Goal: Check status: Check status

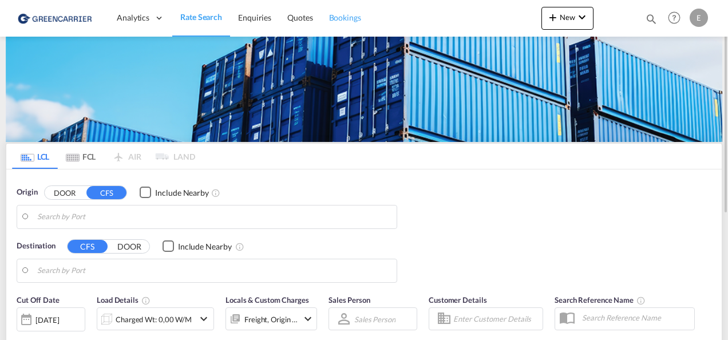
click at [348, 17] on span "Bookings" at bounding box center [345, 18] width 32 height 10
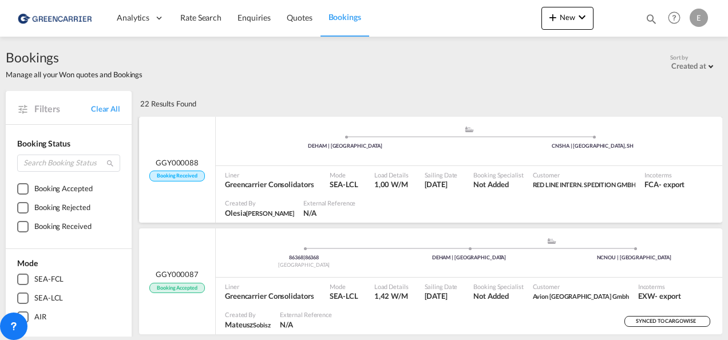
click at [285, 166] on div "Liner Greencarrier Consolidators" at bounding box center [272, 180] width 105 height 29
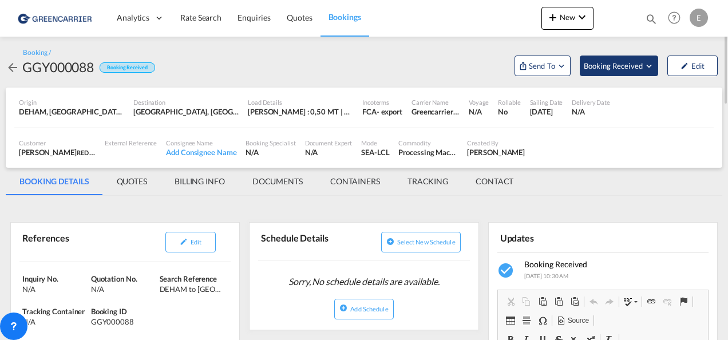
click at [639, 65] on span "Booking Received" at bounding box center [614, 65] width 60 height 11
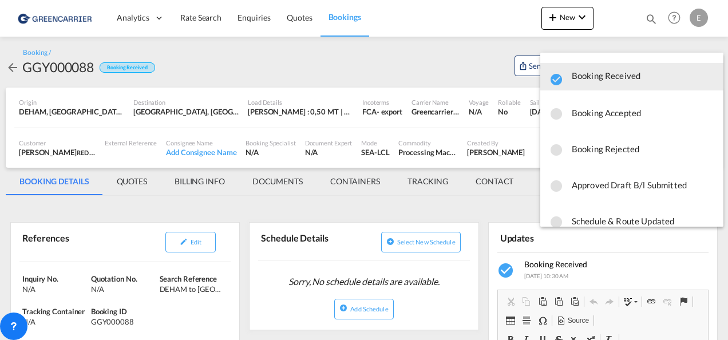
click at [619, 114] on span "Booking Accepted" at bounding box center [643, 112] width 142 height 21
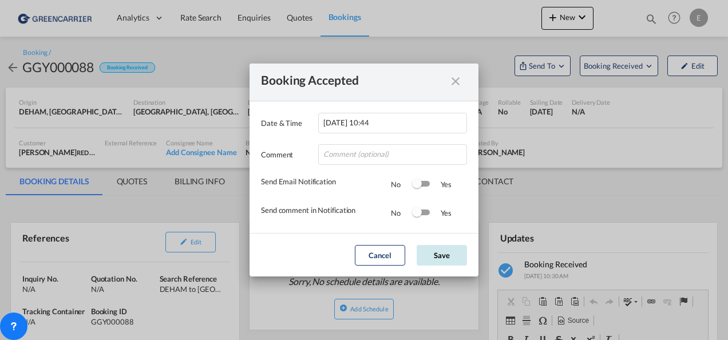
click at [446, 255] on button "Save" at bounding box center [442, 255] width 50 height 21
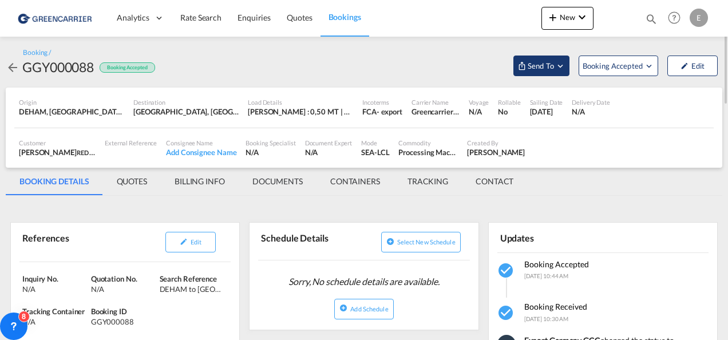
click at [554, 66] on span "Send To" at bounding box center [540, 65] width 29 height 11
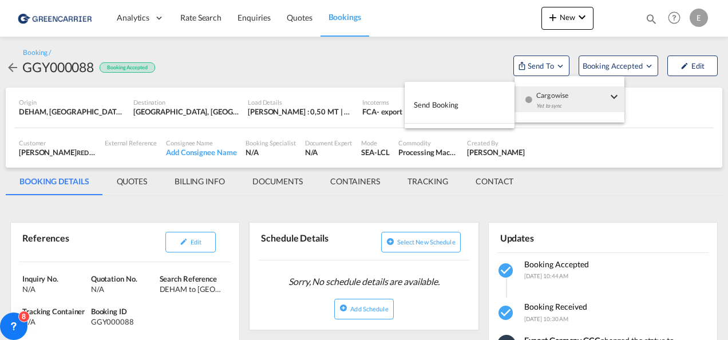
click at [558, 95] on span "Cargowise" at bounding box center [571, 91] width 71 height 10
click at [469, 102] on button "Send Booking" at bounding box center [460, 105] width 110 height 26
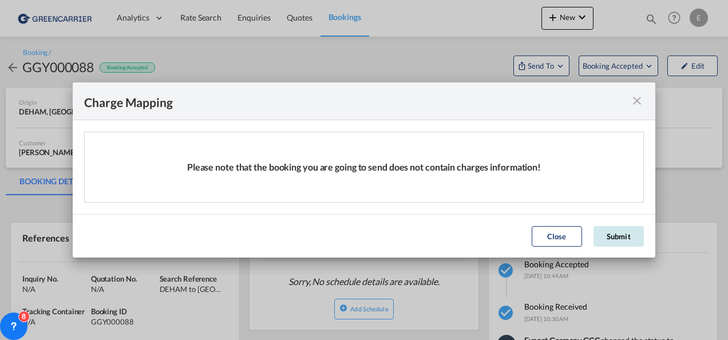
click at [598, 238] on button "Submit" at bounding box center [618, 236] width 50 height 21
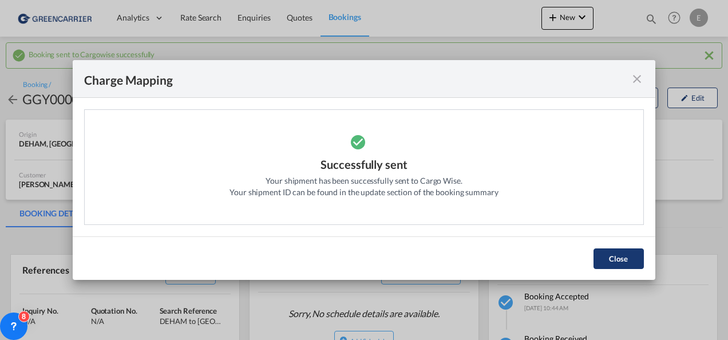
click at [625, 261] on button "Close" at bounding box center [618, 258] width 50 height 21
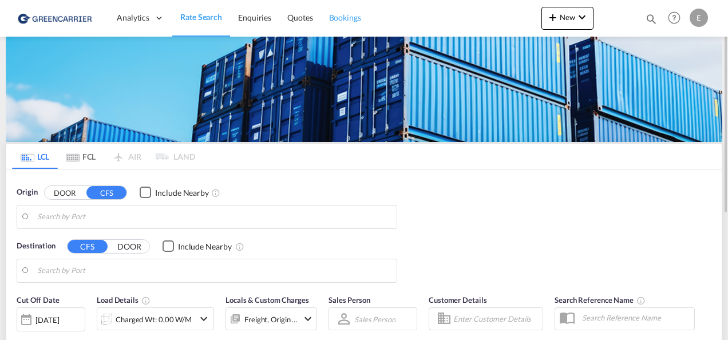
click at [322, 14] on link "Bookings" at bounding box center [345, 17] width 48 height 37
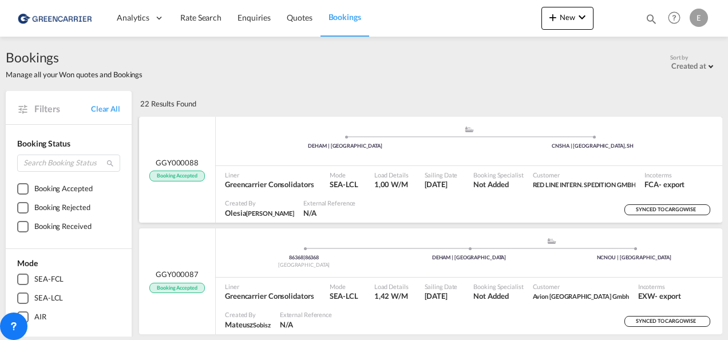
click at [294, 166] on div "Liner Greencarrier Consolidators" at bounding box center [272, 180] width 105 height 29
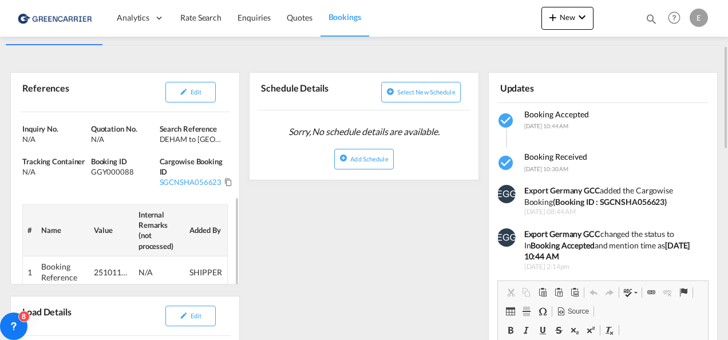
scroll to position [47, 0]
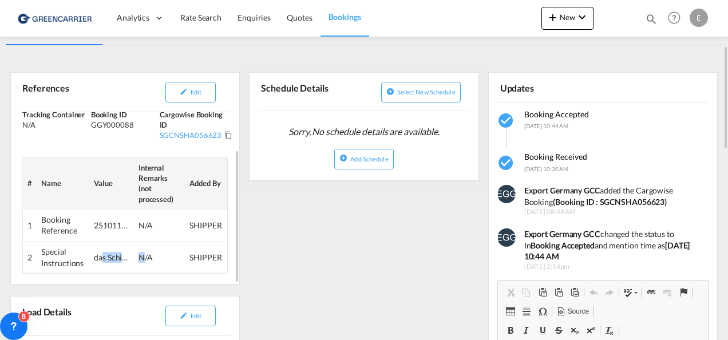
drag, startPoint x: 104, startPoint y: 258, endPoint x: 144, endPoint y: 255, distance: 40.2
click at [144, 255] on tr "2 Special Instructions das Schiff: OOCL KOREA N/A SHIPPER" at bounding box center [125, 257] width 205 height 32
drag, startPoint x: 144, startPoint y: 255, endPoint x: 272, endPoint y: 250, distance: 128.9
click at [110, 254] on div "das Schiff: OOCL KOREA" at bounding box center [111, 257] width 34 height 11
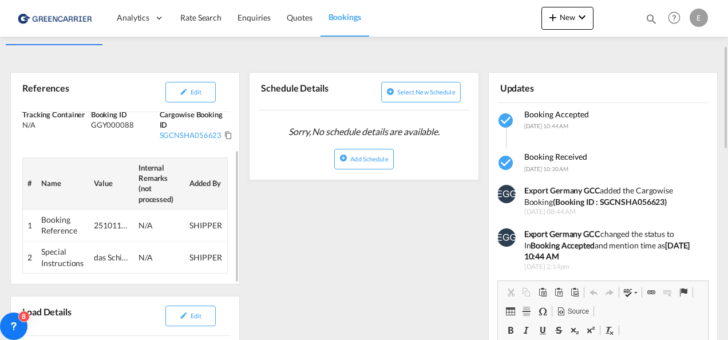
click at [40, 254] on td "Special Instructions" at bounding box center [63, 257] width 53 height 32
click at [30, 254] on td "2" at bounding box center [30, 257] width 14 height 32
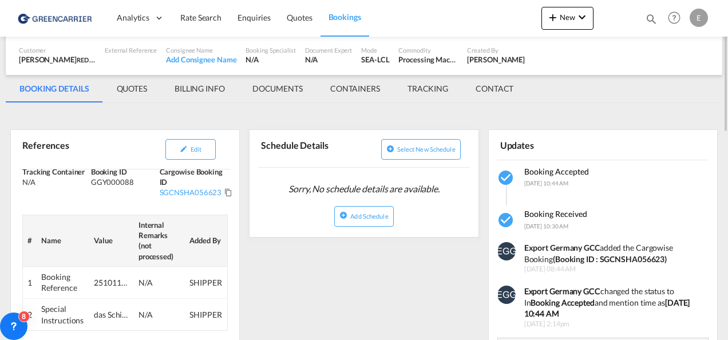
scroll to position [0, 0]
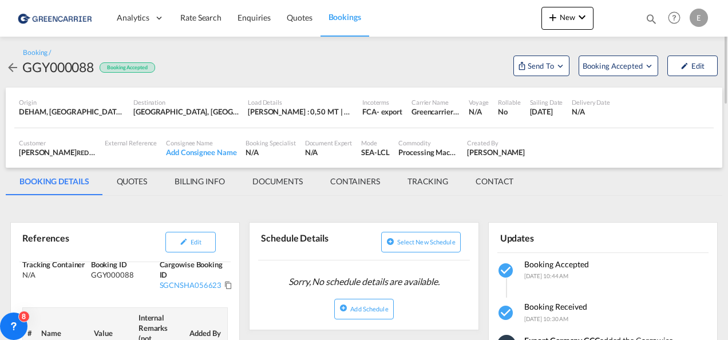
click at [128, 181] on md-tab-item "QUOTES" at bounding box center [132, 181] width 58 height 27
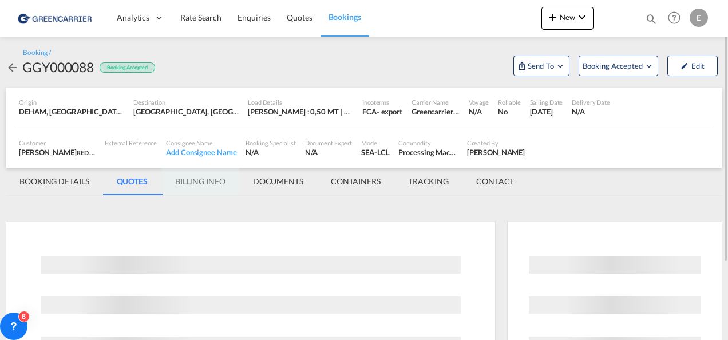
click at [190, 180] on md-tab-item "BILLING INFO" at bounding box center [200, 181] width 78 height 27
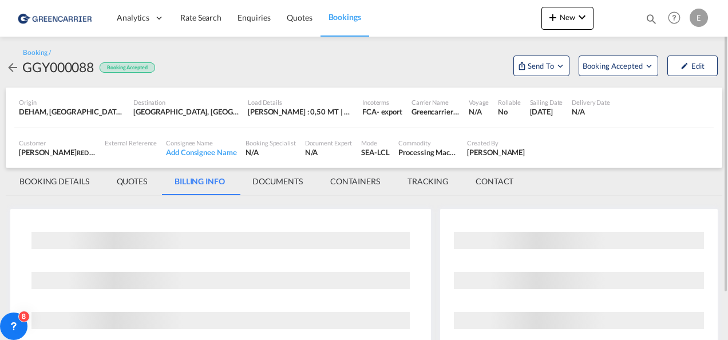
scroll to position [53, 0]
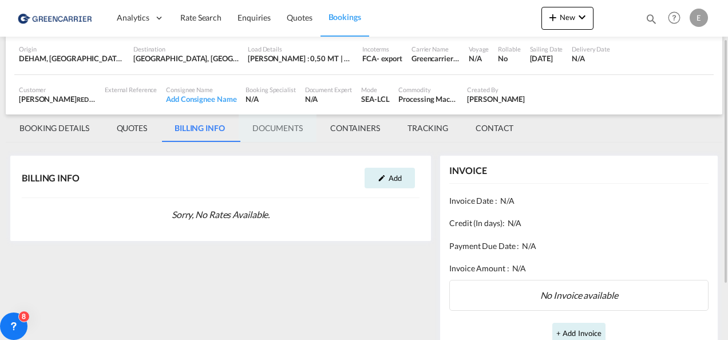
click at [281, 127] on md-tab-item "DOCUMENTS" at bounding box center [278, 127] width 78 height 27
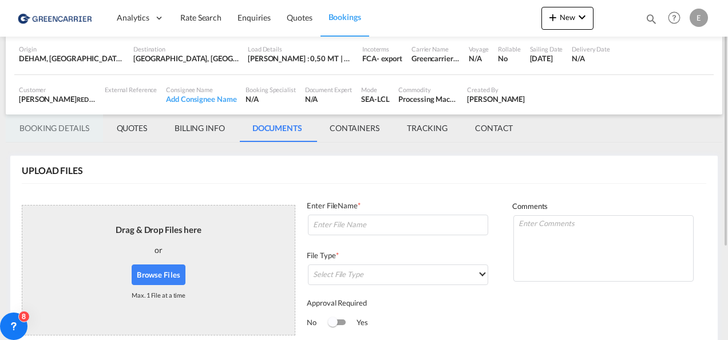
click at [70, 123] on md-tab-item "BOOKING DETAILS" at bounding box center [54, 127] width 97 height 27
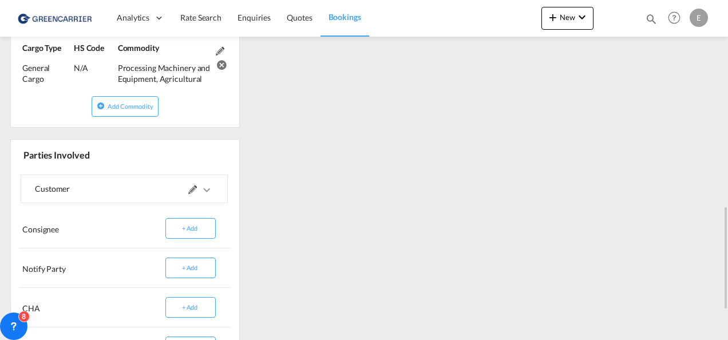
scroll to position [779, 0]
